Goal: Transaction & Acquisition: Purchase product/service

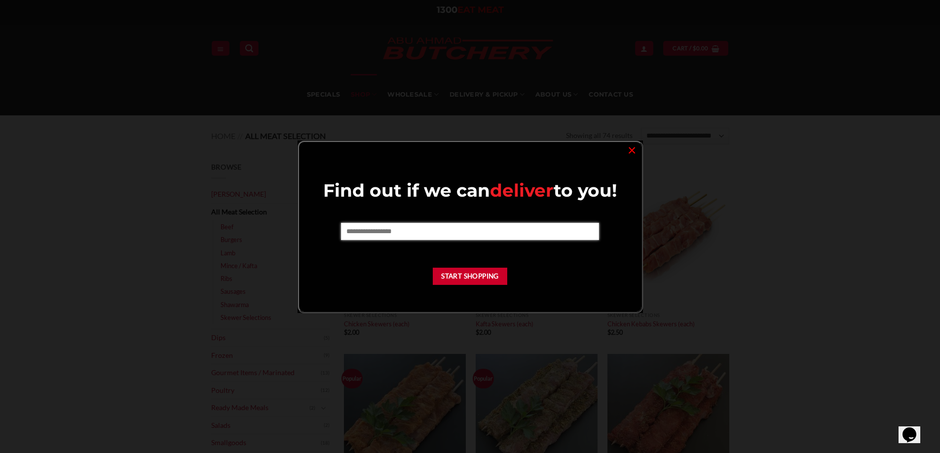
click at [442, 235] on input "text" at bounding box center [470, 231] width 258 height 17
type input "****"
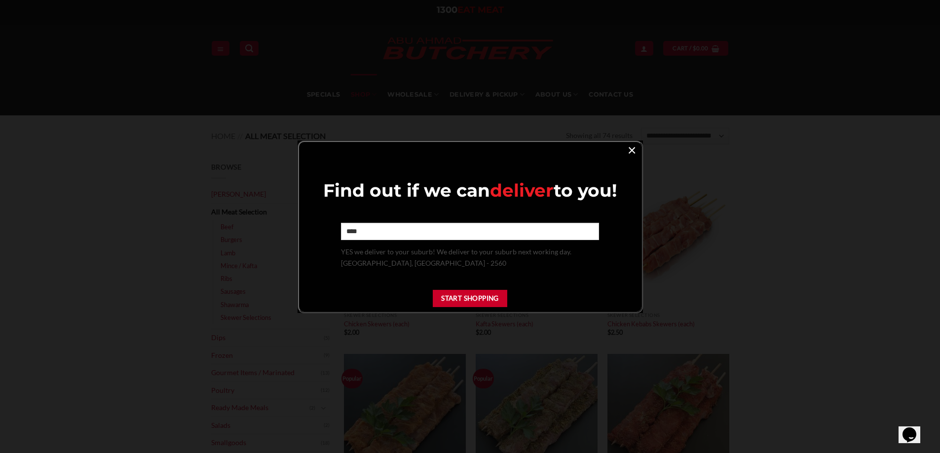
click at [634, 153] on link "×" at bounding box center [631, 149] width 14 height 13
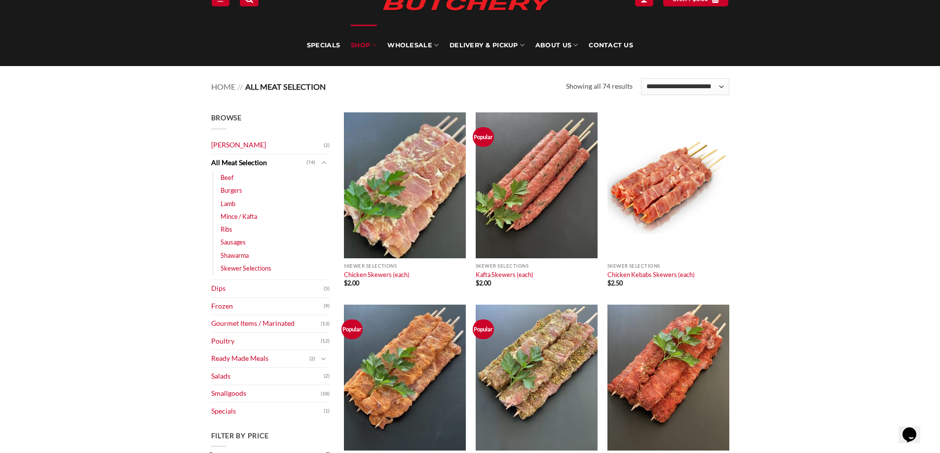
scroll to position [99, 0]
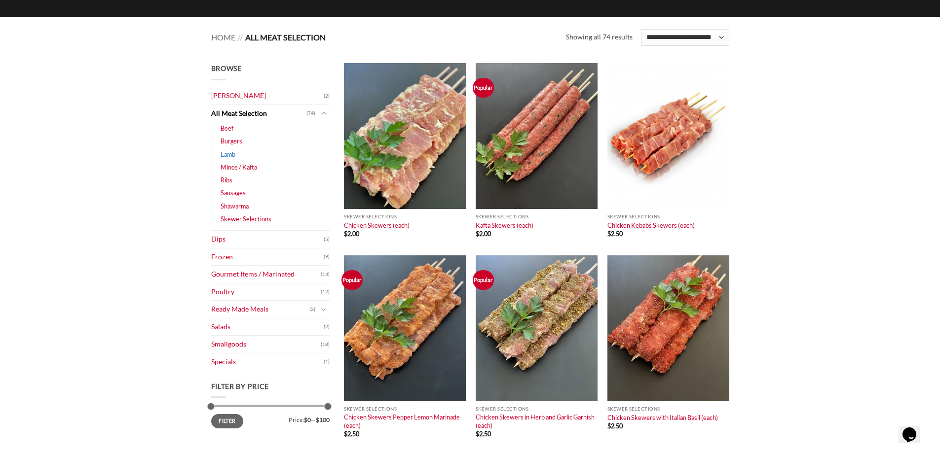
click at [227, 151] on link "Lamb" at bounding box center [227, 154] width 15 height 13
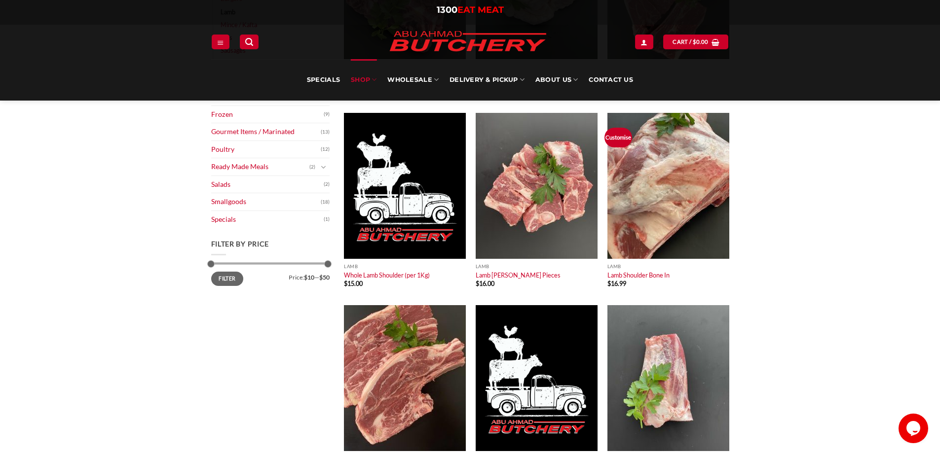
scroll to position [148, 0]
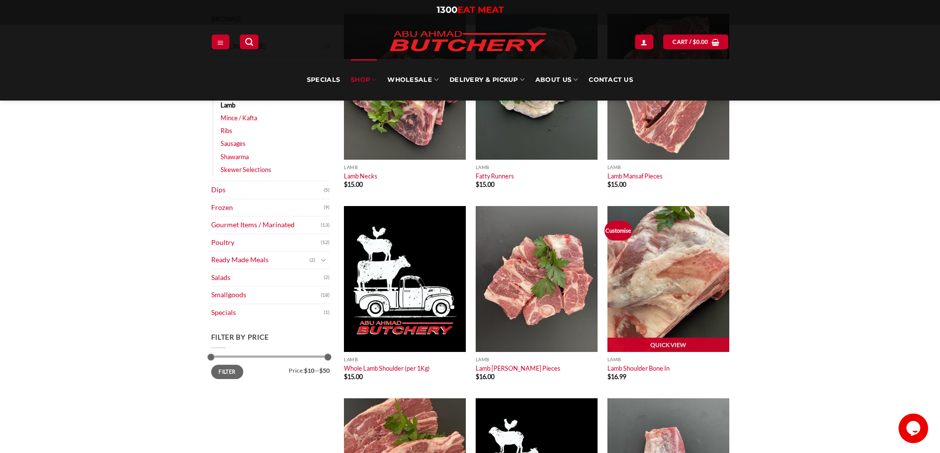
click at [666, 309] on img at bounding box center [668, 279] width 122 height 146
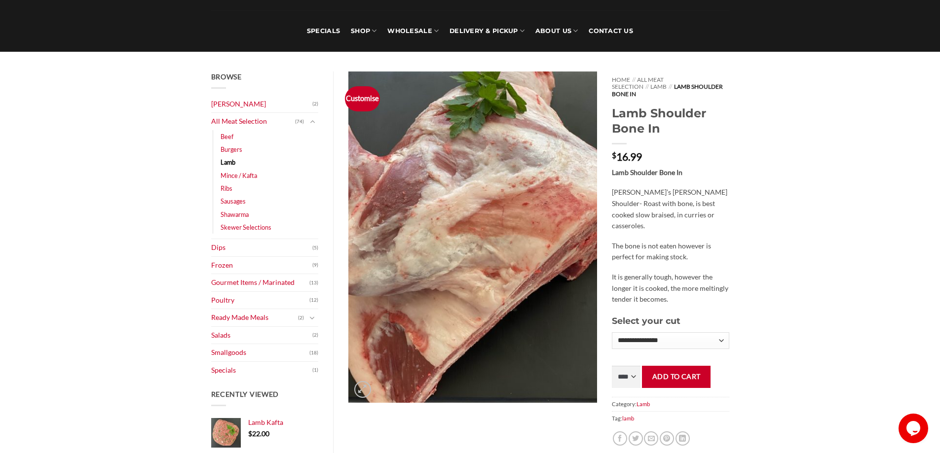
scroll to position [99, 0]
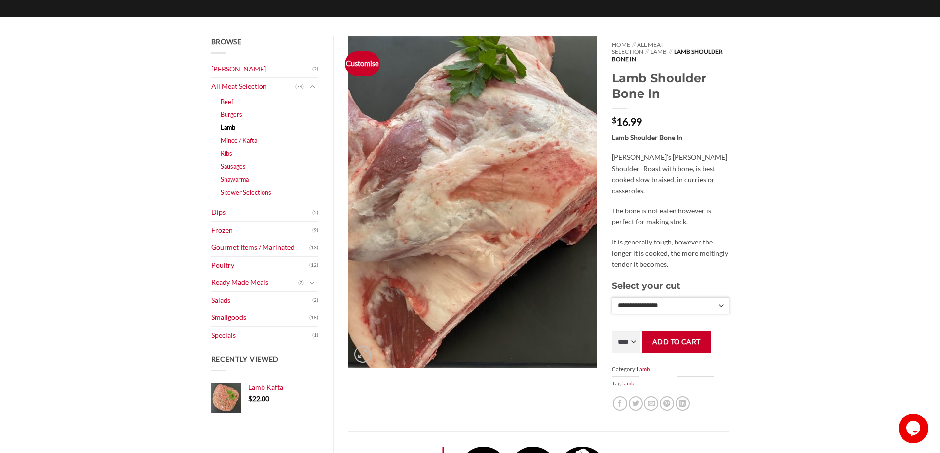
click at [700, 298] on select "**********" at bounding box center [670, 305] width 117 height 17
select select "*"
click at [612, 297] on select "**********" at bounding box center [670, 305] width 117 height 17
click at [637, 335] on select "**** * *** * *** * *** * *** * *** * *** * *** * *** * *** ** **** ** **** ** *…" at bounding box center [626, 342] width 29 height 22
select select "**"
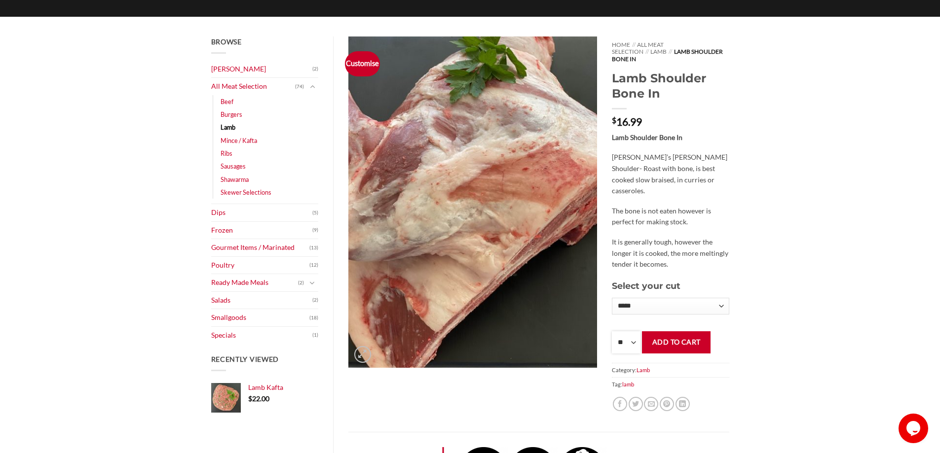
click at [612, 331] on select "**** * *** * *** * *** * *** * *** * *** * *** * *** * *** ** **** ** **** ** *…" at bounding box center [626, 342] width 29 height 22
click at [656, 334] on button "Add to cart" at bounding box center [676, 342] width 69 height 22
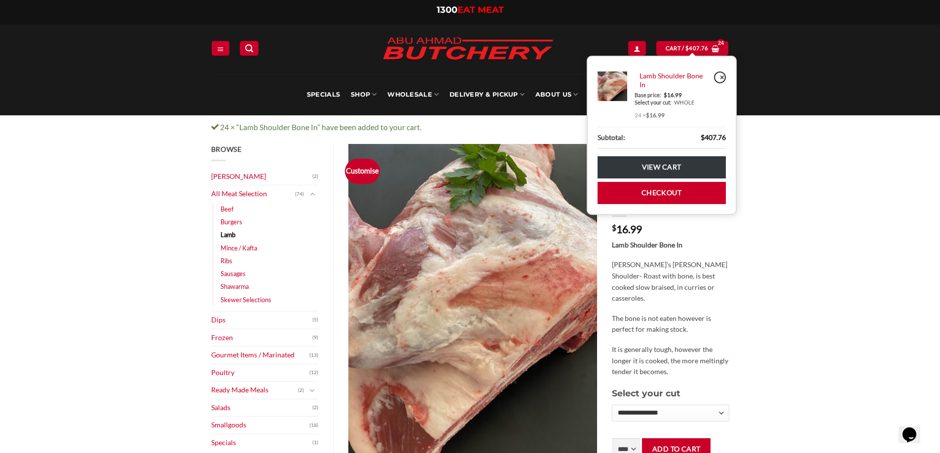
click at [723, 77] on link "×" at bounding box center [720, 78] width 12 height 12
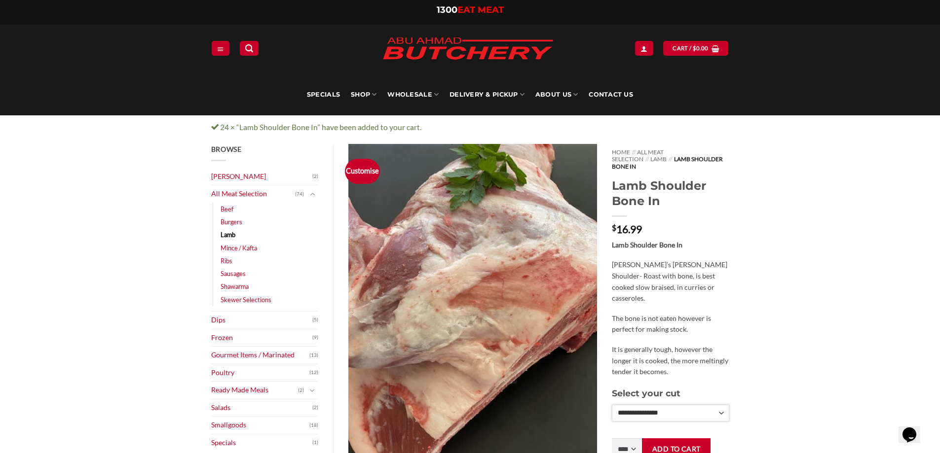
click at [637, 405] on select "**********" at bounding box center [670, 413] width 117 height 17
select select "*"
click at [612, 405] on select "**********" at bounding box center [670, 413] width 117 height 17
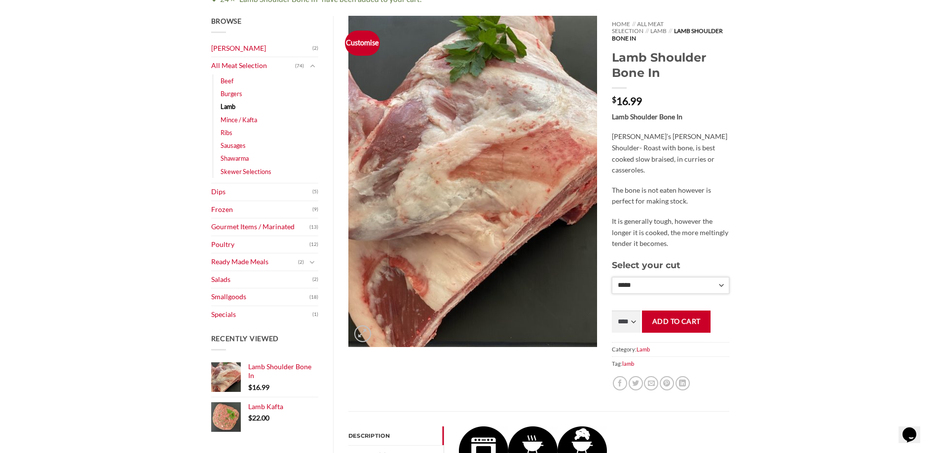
scroll to position [148, 0]
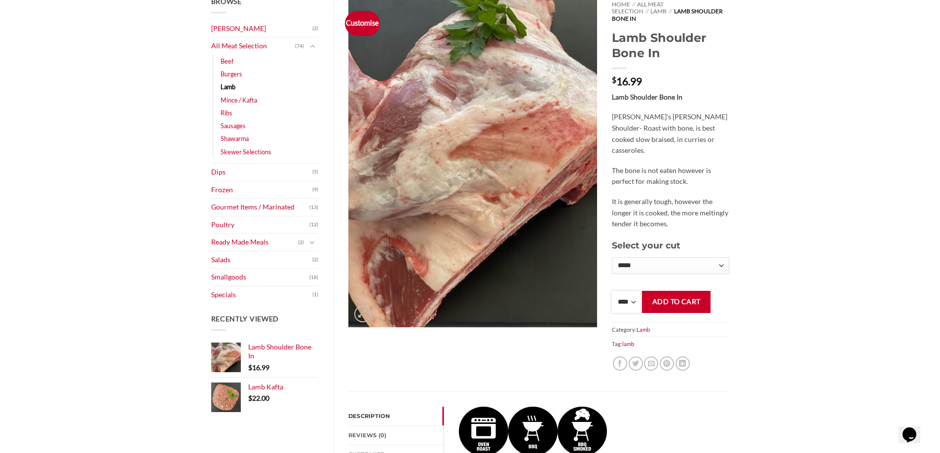
click at [636, 292] on select "**** * *** * *** * *** * *** * *** * *** * *** * *** * *** ** **** ** **** ** *…" at bounding box center [626, 302] width 29 height 22
select select "*"
click at [612, 291] on select "**** * *** * *** * *** * *** * *** * *** * *** * *** * *** ** **** ** **** ** *…" at bounding box center [626, 302] width 29 height 22
click at [687, 298] on button "Add to cart" at bounding box center [676, 302] width 69 height 22
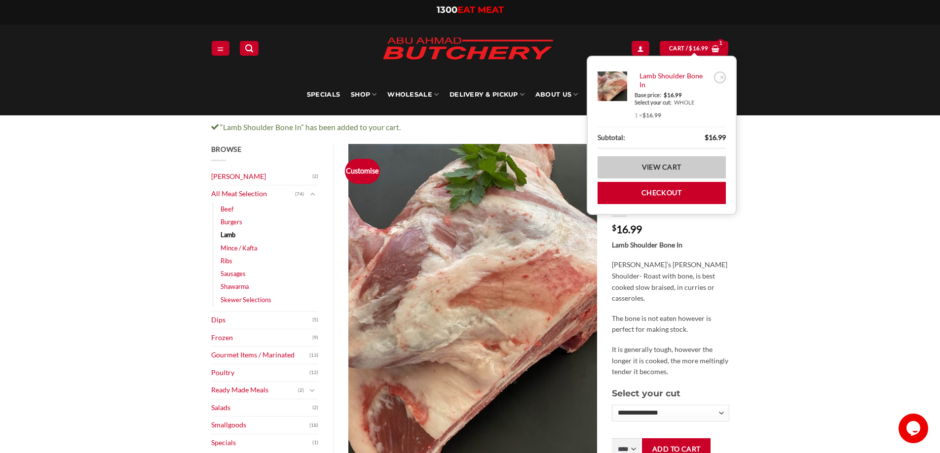
click at [679, 171] on link "View cart" at bounding box center [661, 167] width 128 height 22
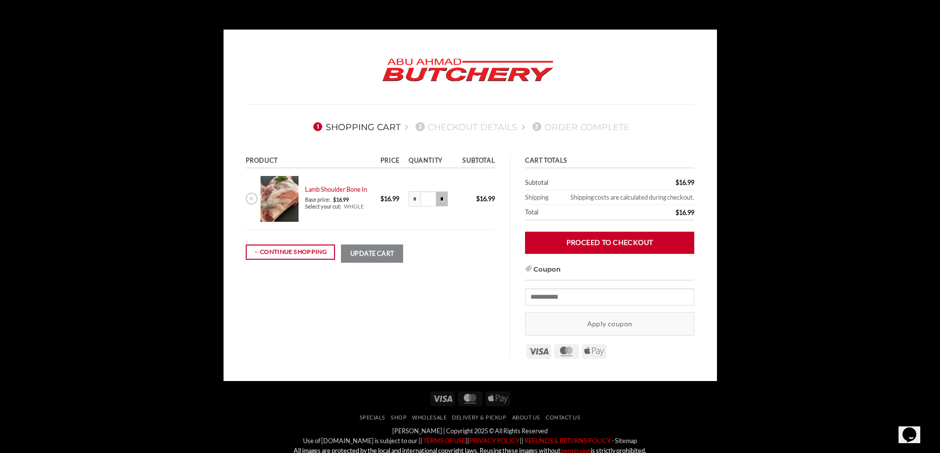
click at [438, 201] on input "*" at bounding box center [442, 199] width 12 height 16
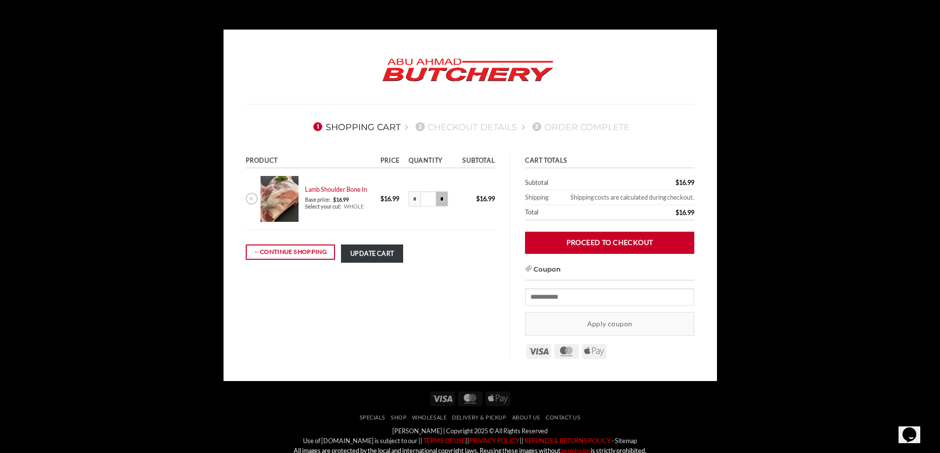
click at [438, 201] on input "*" at bounding box center [442, 199] width 12 height 16
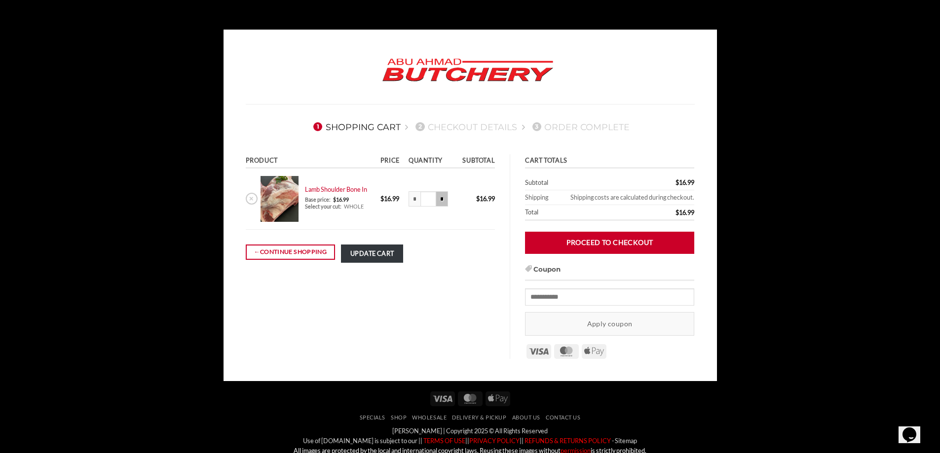
click at [438, 201] on input "*" at bounding box center [442, 199] width 12 height 16
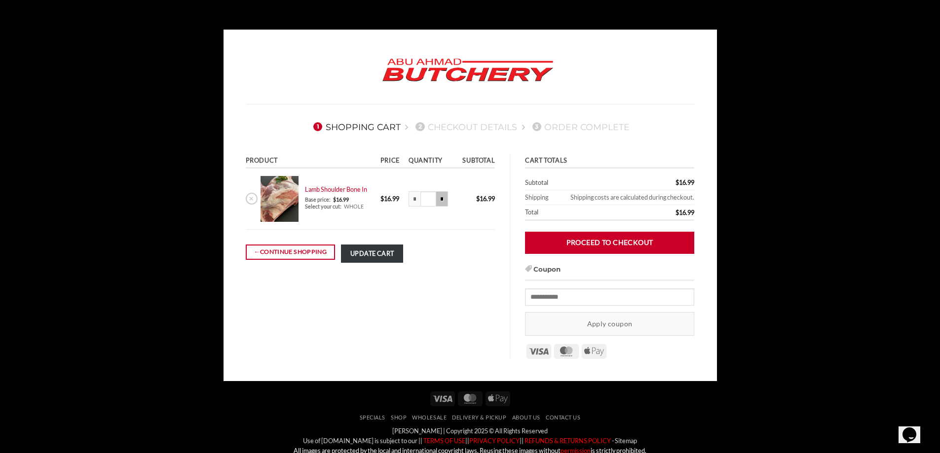
click at [438, 201] on input "*" at bounding box center [442, 199] width 12 height 16
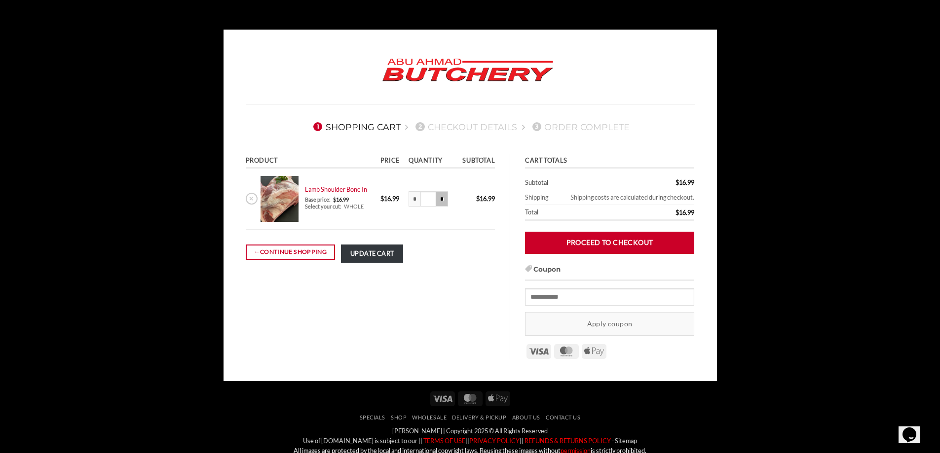
click at [438, 201] on input "*" at bounding box center [442, 199] width 12 height 16
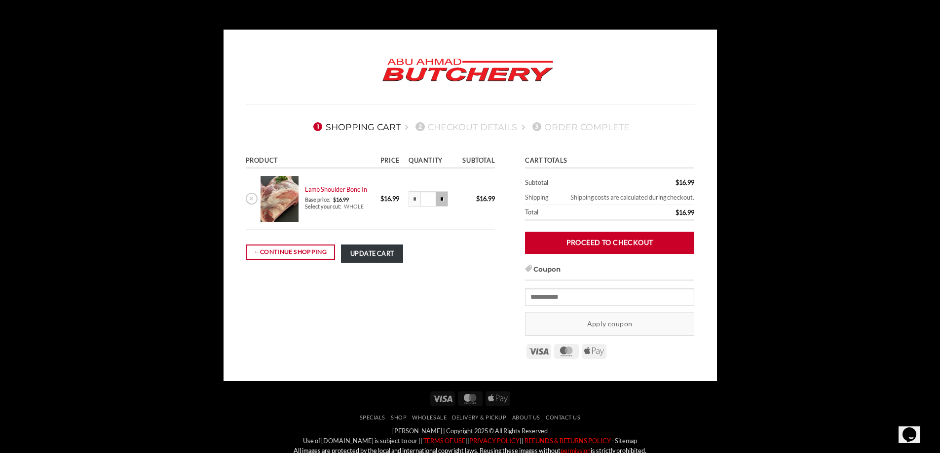
click at [438, 201] on input "*" at bounding box center [442, 199] width 12 height 16
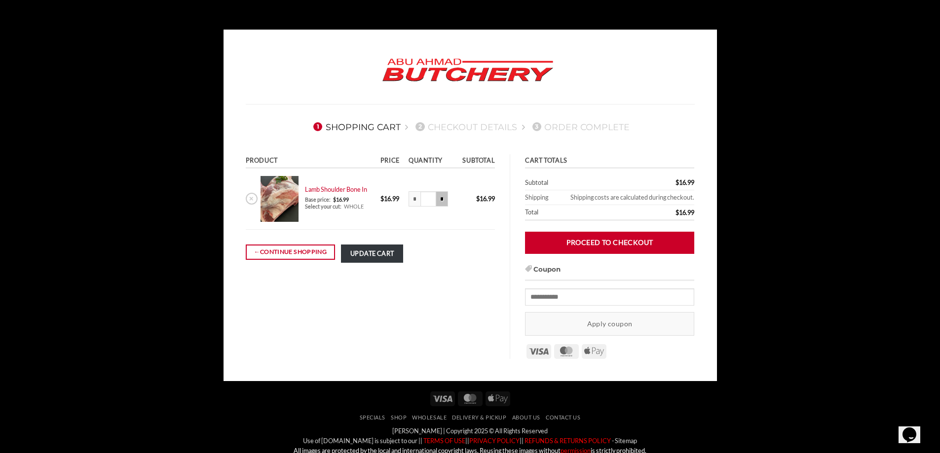
click at [438, 201] on input "*" at bounding box center [442, 199] width 12 height 16
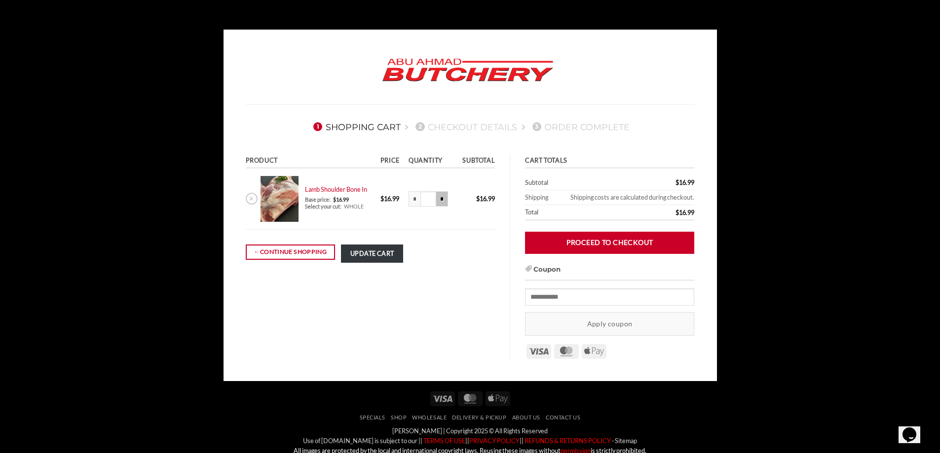
click at [438, 201] on input "*" at bounding box center [442, 199] width 12 height 16
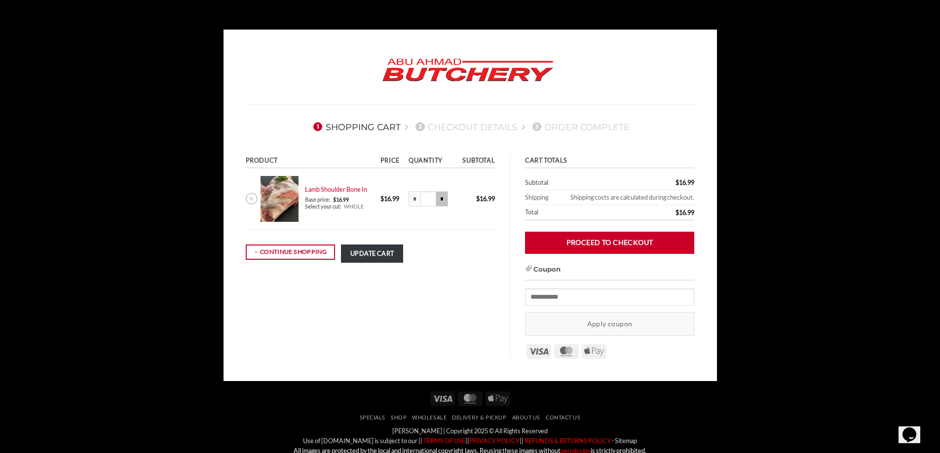
click at [438, 201] on input "*" at bounding box center [442, 199] width 12 height 16
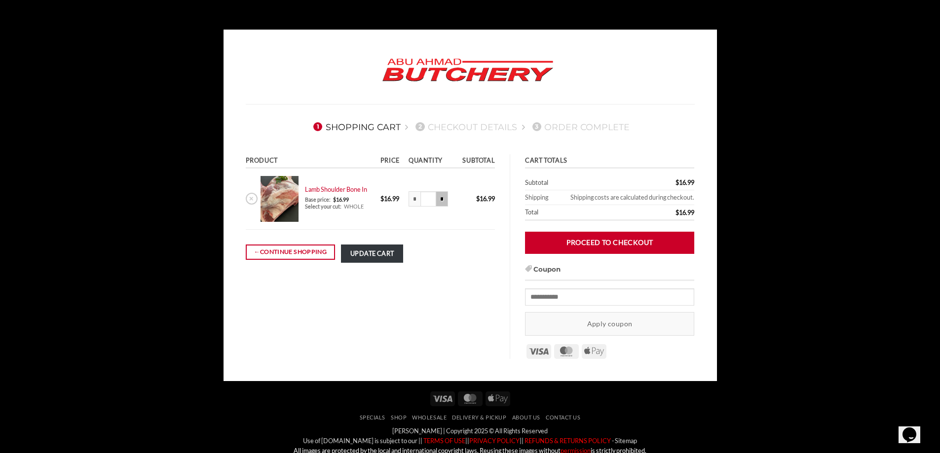
click at [438, 201] on input "*" at bounding box center [442, 199] width 12 height 16
type input "****"
click at [370, 254] on button "Update cart" at bounding box center [372, 254] width 62 height 18
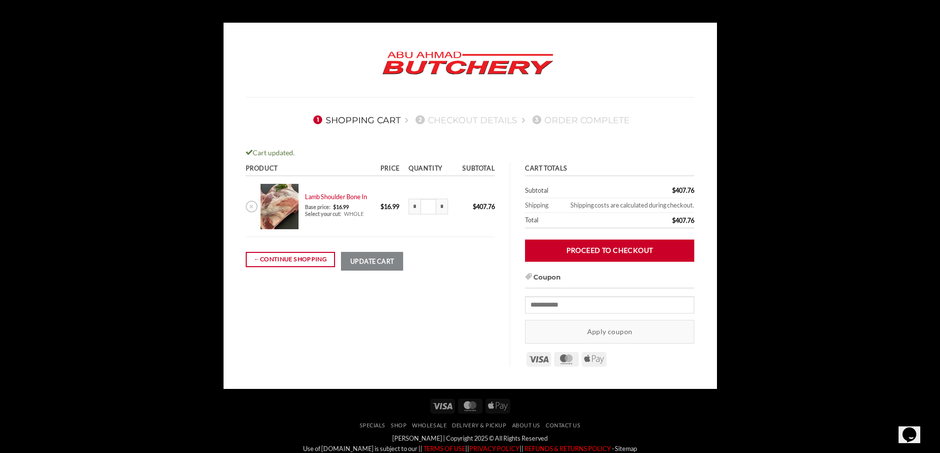
scroll to position [99, 0]
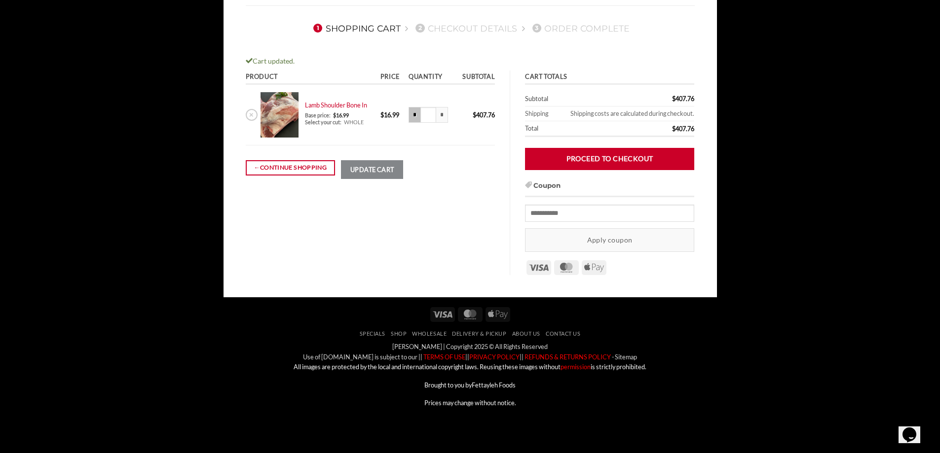
click at [410, 110] on input "*" at bounding box center [414, 115] width 12 height 16
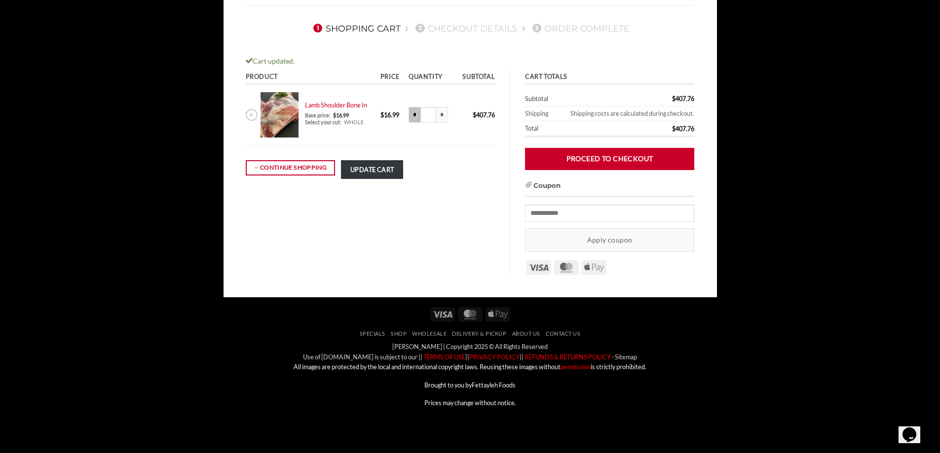
click at [410, 110] on input "*" at bounding box center [414, 115] width 12 height 16
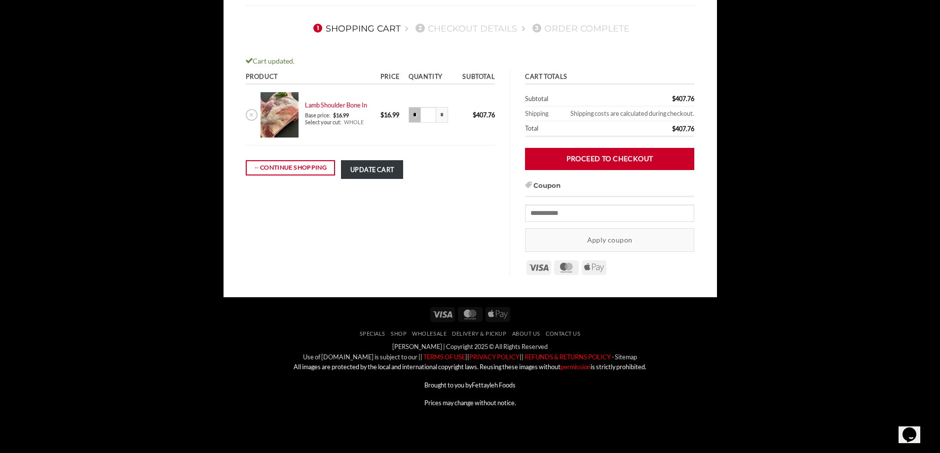
click at [410, 110] on input "*" at bounding box center [414, 115] width 12 height 16
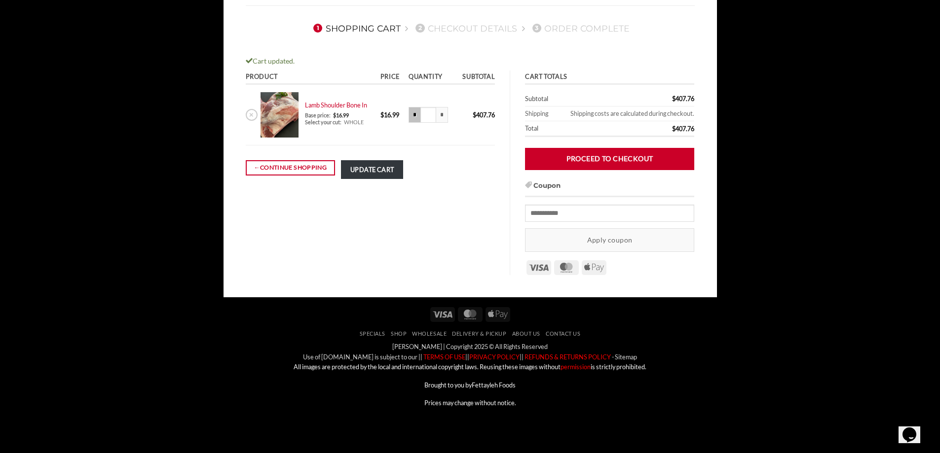
click at [410, 110] on input "*" at bounding box center [414, 115] width 12 height 16
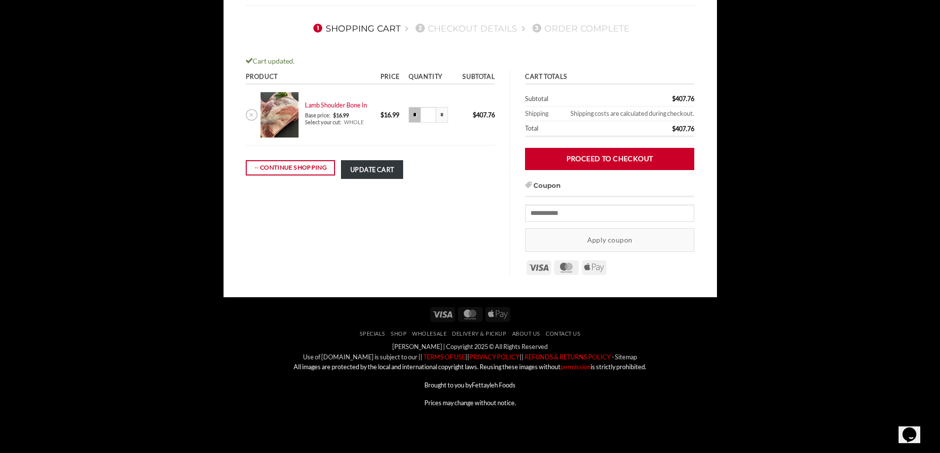
click at [410, 110] on input "*" at bounding box center [414, 115] width 12 height 16
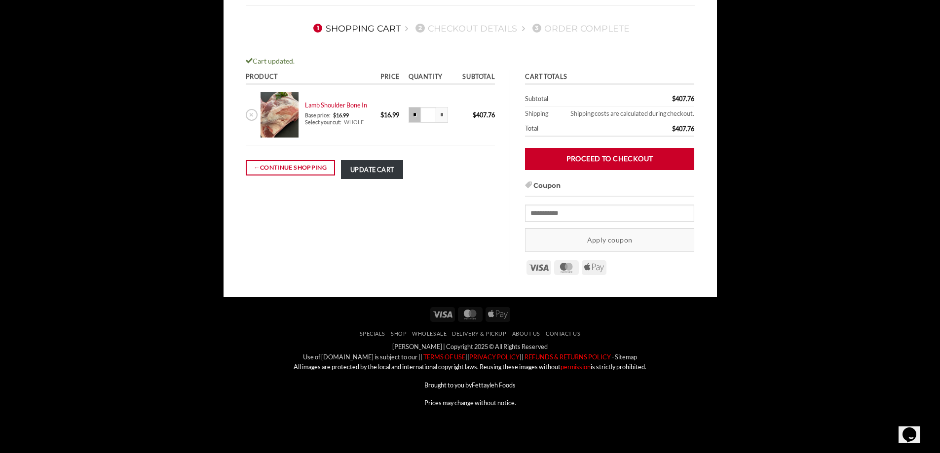
click at [410, 110] on input "*" at bounding box center [414, 115] width 12 height 16
click at [410, 111] on input "*" at bounding box center [414, 115] width 12 height 16
click at [411, 111] on input "*" at bounding box center [414, 115] width 12 height 16
click at [412, 111] on input "*" at bounding box center [414, 115] width 12 height 16
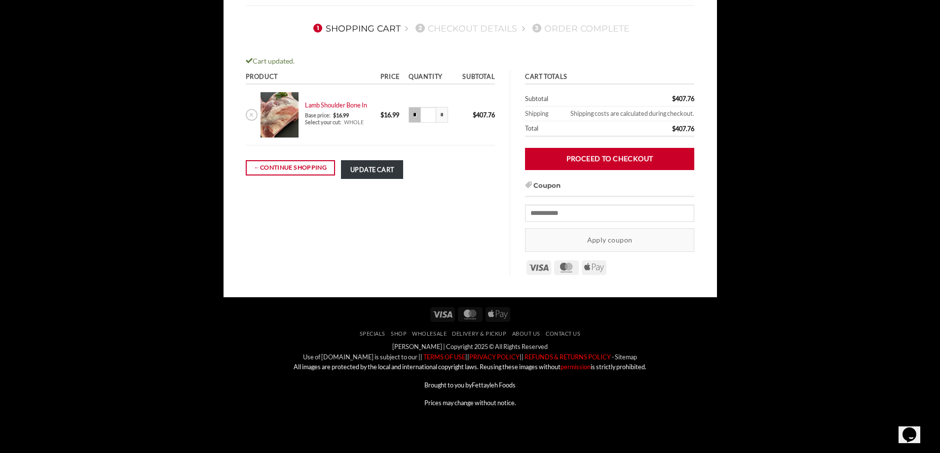
click at [413, 111] on input "*" at bounding box center [414, 115] width 12 height 16
click at [412, 111] on input "*" at bounding box center [414, 115] width 12 height 16
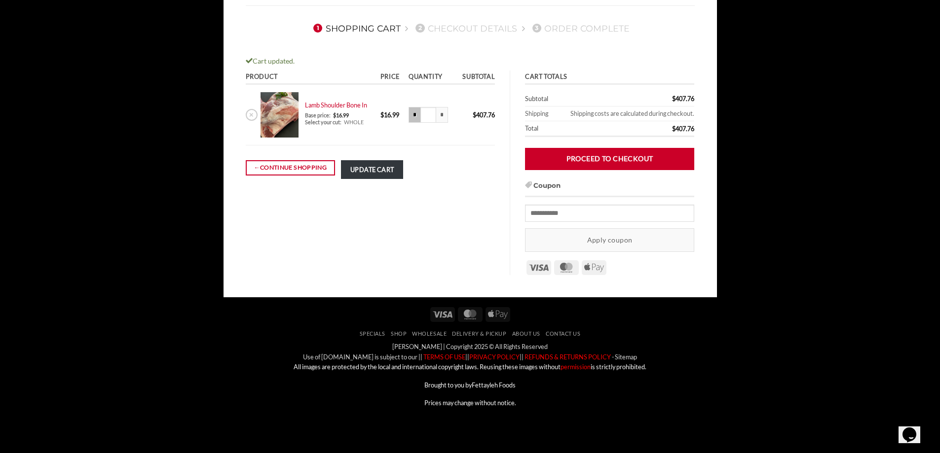
click at [412, 111] on input "*" at bounding box center [414, 115] width 12 height 16
click at [413, 111] on input "*" at bounding box center [414, 115] width 12 height 16
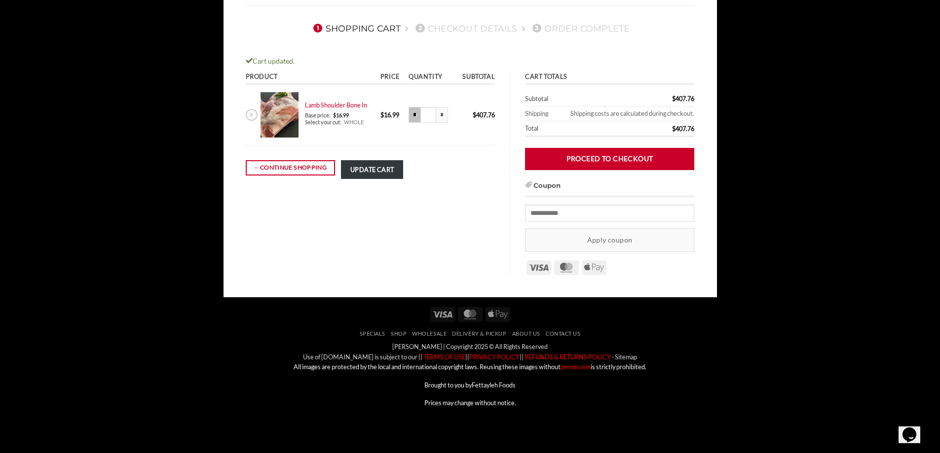
click at [413, 111] on input "*" at bounding box center [414, 115] width 12 height 16
click at [412, 111] on input "*" at bounding box center [414, 115] width 12 height 16
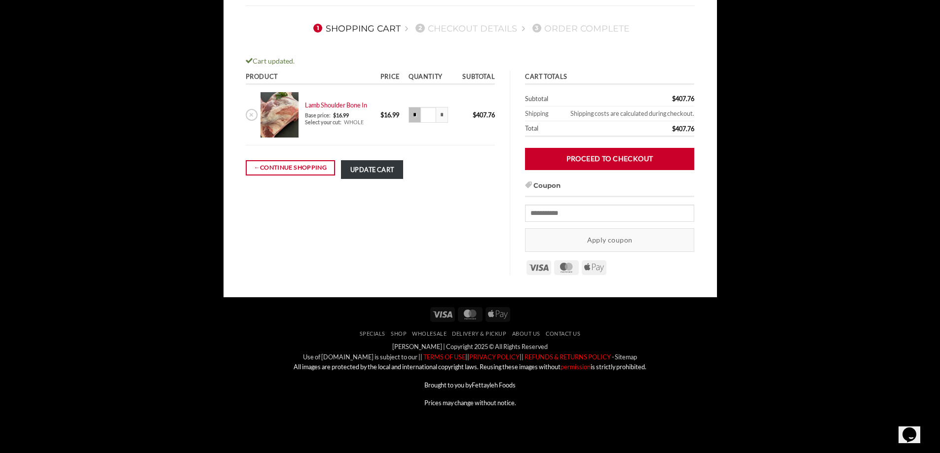
click at [412, 111] on input "*" at bounding box center [414, 115] width 12 height 16
click at [411, 111] on input "*" at bounding box center [414, 115] width 12 height 16
type input "***"
click at [411, 111] on input "*" at bounding box center [414, 115] width 12 height 16
click at [373, 168] on button "Update cart" at bounding box center [372, 169] width 62 height 18
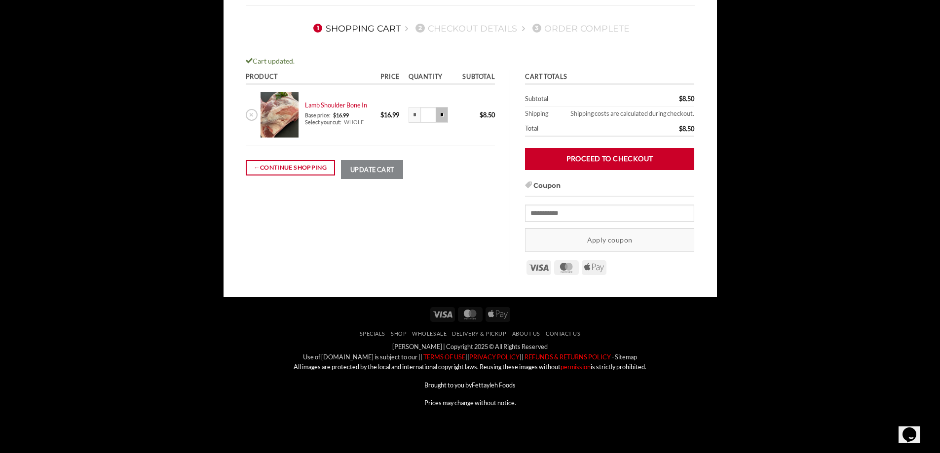
click at [439, 116] on input "*" at bounding box center [442, 115] width 12 height 16
click at [438, 116] on input "*" at bounding box center [442, 115] width 12 height 16
click at [439, 117] on input "*" at bounding box center [442, 115] width 12 height 16
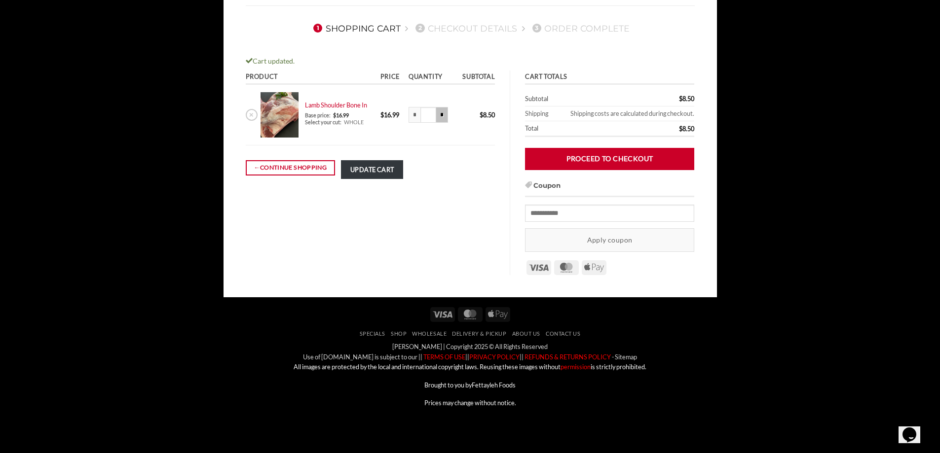
click at [439, 117] on input "*" at bounding box center [442, 115] width 12 height 16
click at [440, 117] on input "*" at bounding box center [442, 115] width 12 height 16
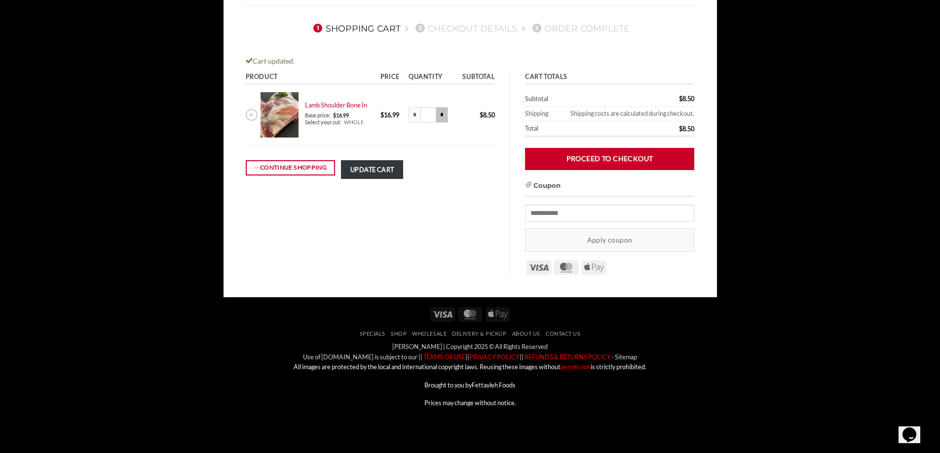
click at [440, 117] on input "*" at bounding box center [442, 115] width 12 height 16
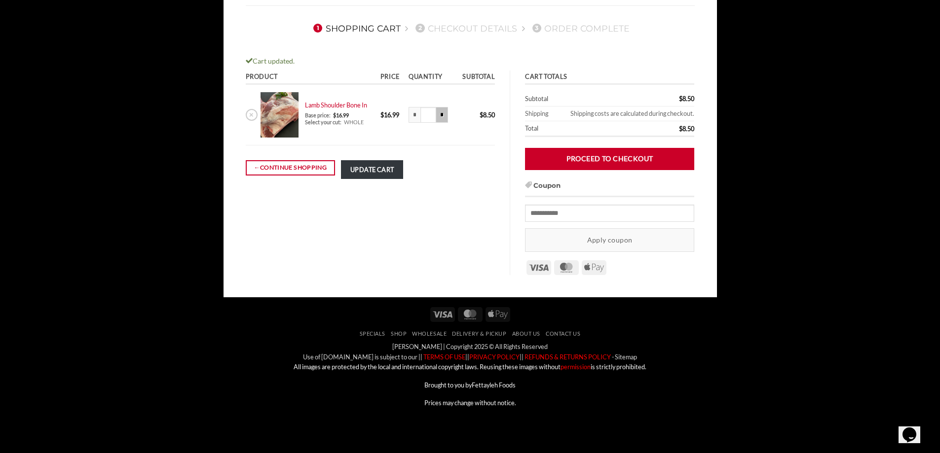
click at [440, 117] on input "*" at bounding box center [442, 115] width 12 height 16
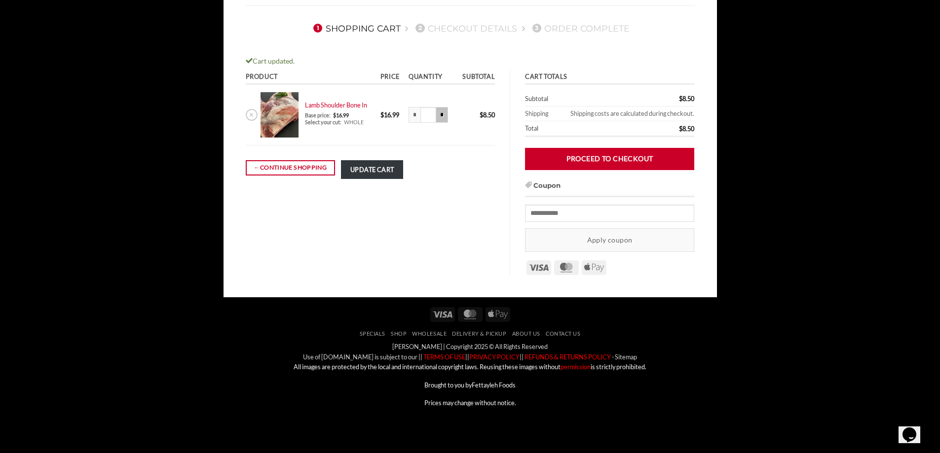
click at [440, 117] on input "*" at bounding box center [442, 115] width 12 height 16
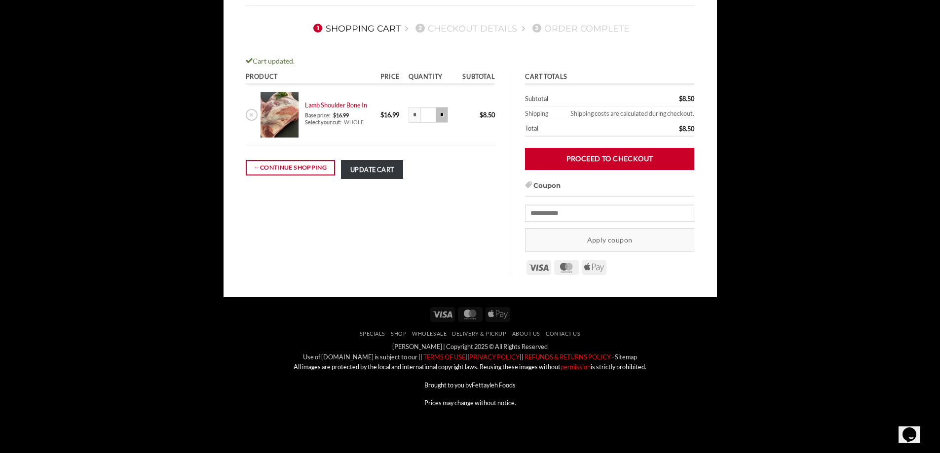
click at [440, 117] on input "*" at bounding box center [442, 115] width 12 height 16
click at [441, 117] on input "*" at bounding box center [442, 115] width 12 height 16
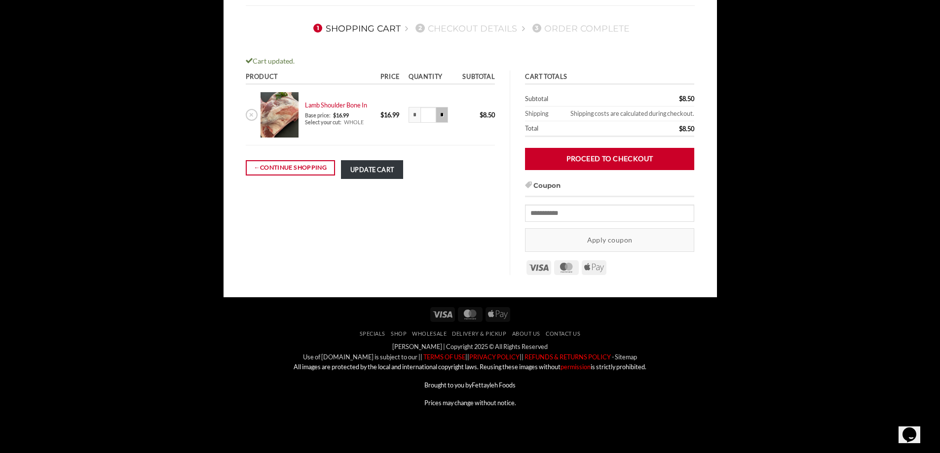
click at [441, 117] on input "*" at bounding box center [442, 115] width 12 height 16
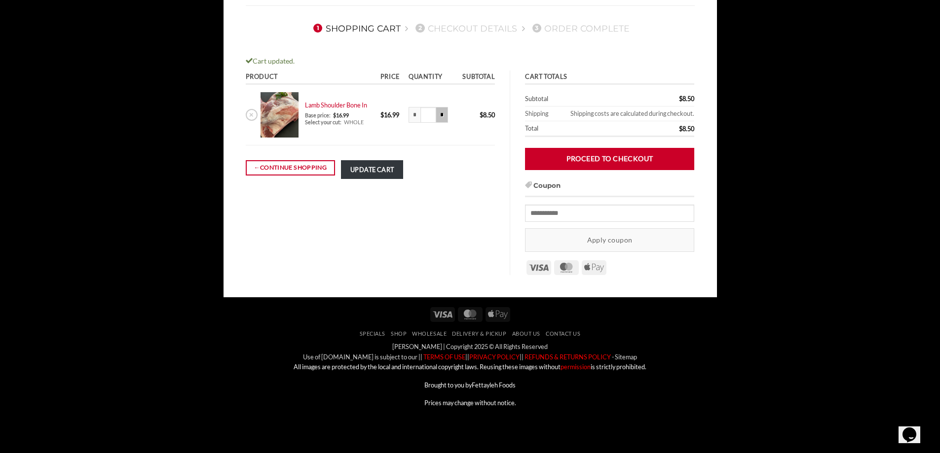
type input "****"
click at [382, 171] on button "Update cart" at bounding box center [372, 169] width 62 height 18
